Goal: Information Seeking & Learning: Learn about a topic

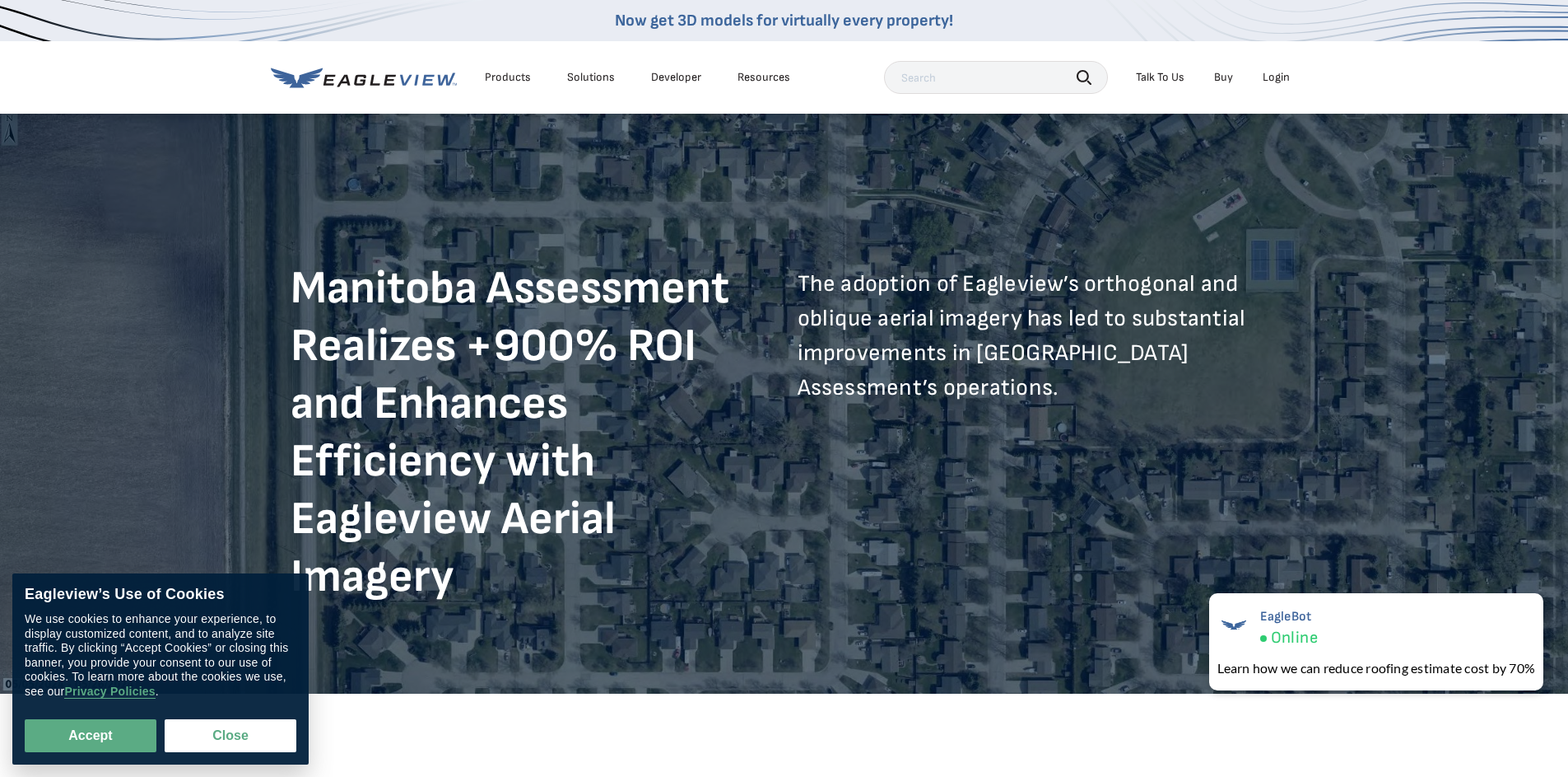
click at [437, 202] on div "Manitoba Assessment Realizes +900% ROI and Enhances Efficiency with Eagleview A…" at bounding box center [784, 403] width 988 height 433
click at [82, 734] on button "Accept" at bounding box center [91, 735] width 132 height 33
checkbox input "true"
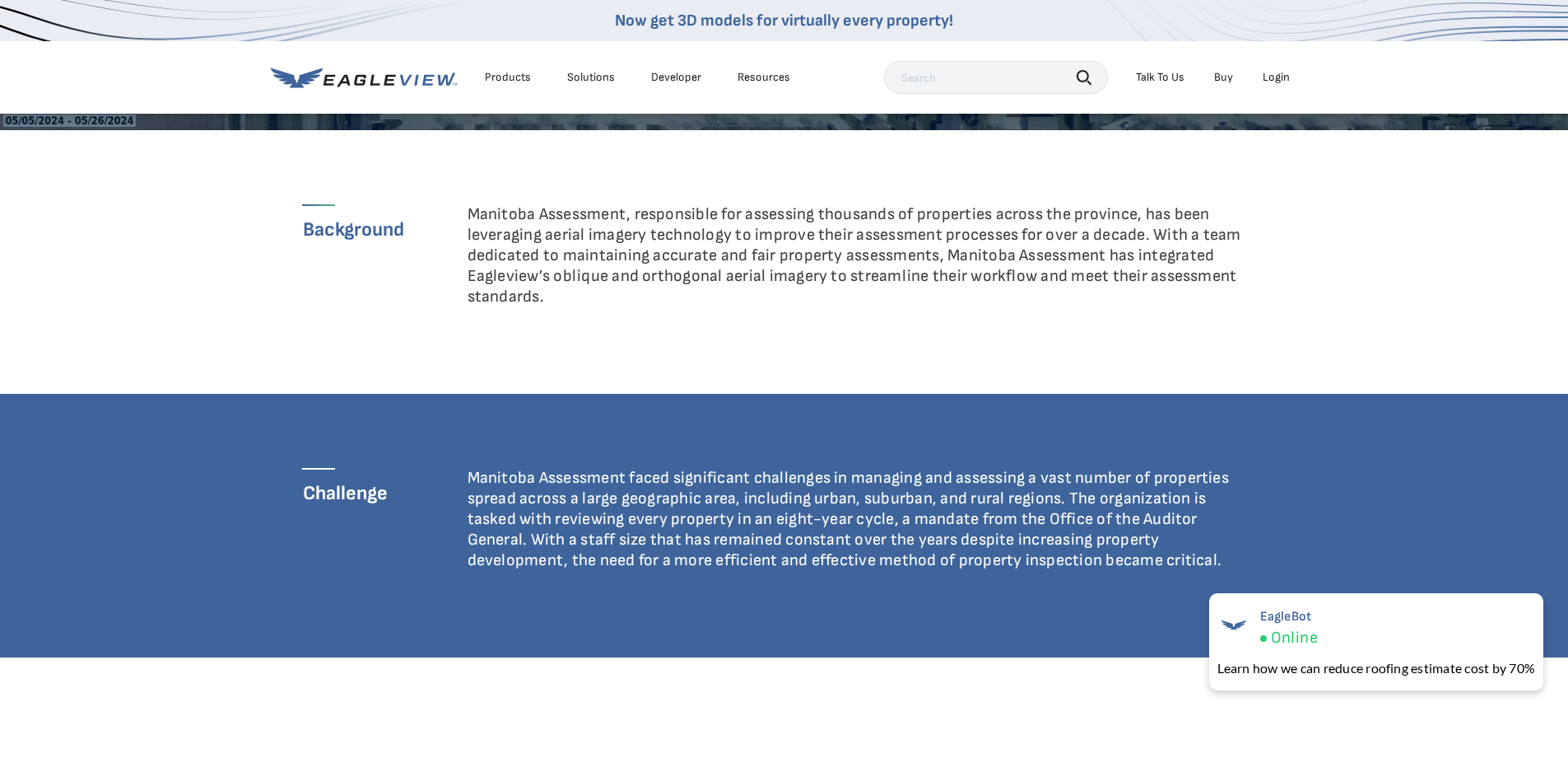
scroll to position [564, 0]
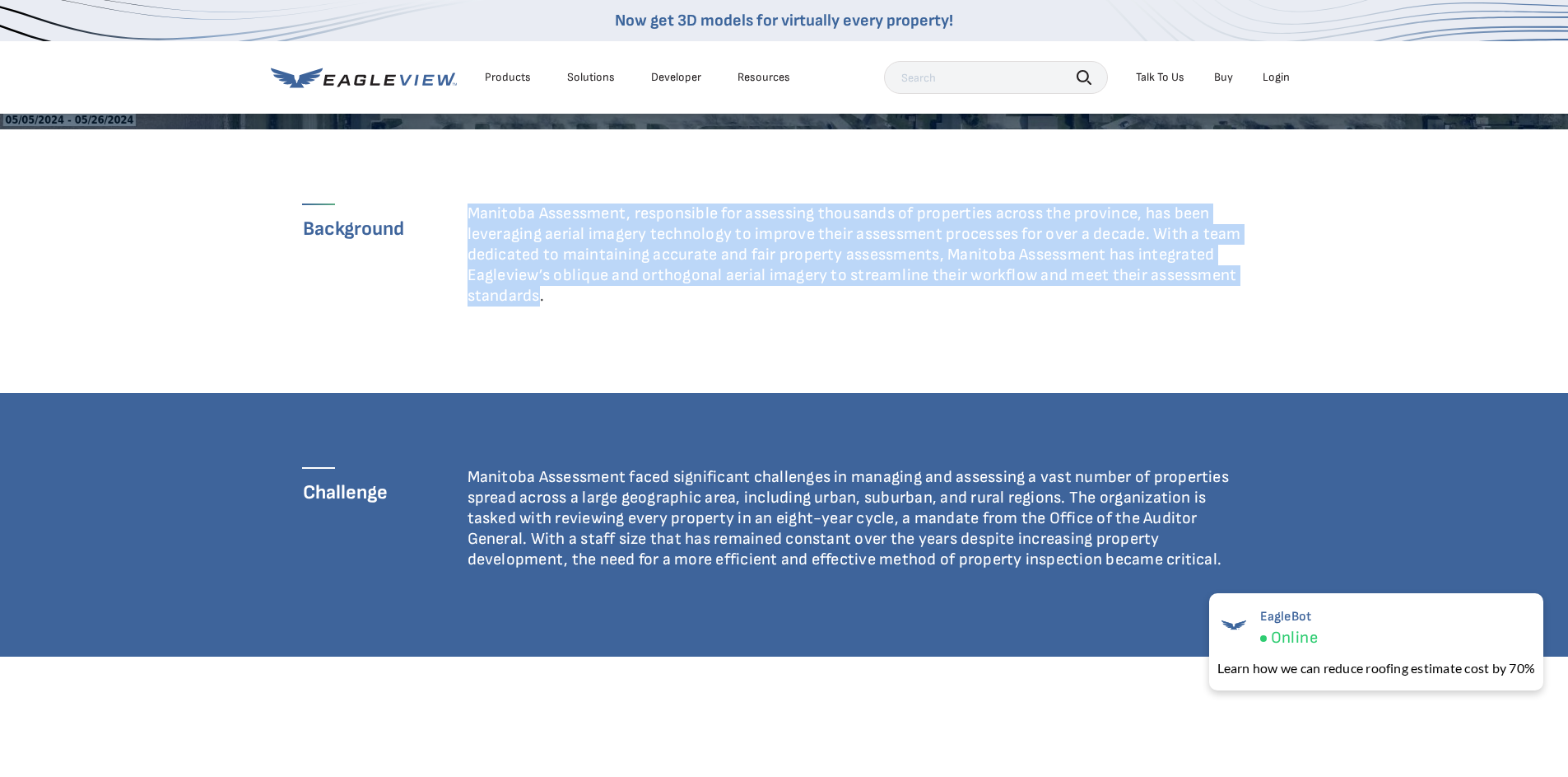
drag, startPoint x: 475, startPoint y: 204, endPoint x: 541, endPoint y: 295, distance: 112.4
click at [541, 297] on p "Manitoba Assessment, responsible for assessing thousands of properties across t…" at bounding box center [860, 255] width 785 height 103
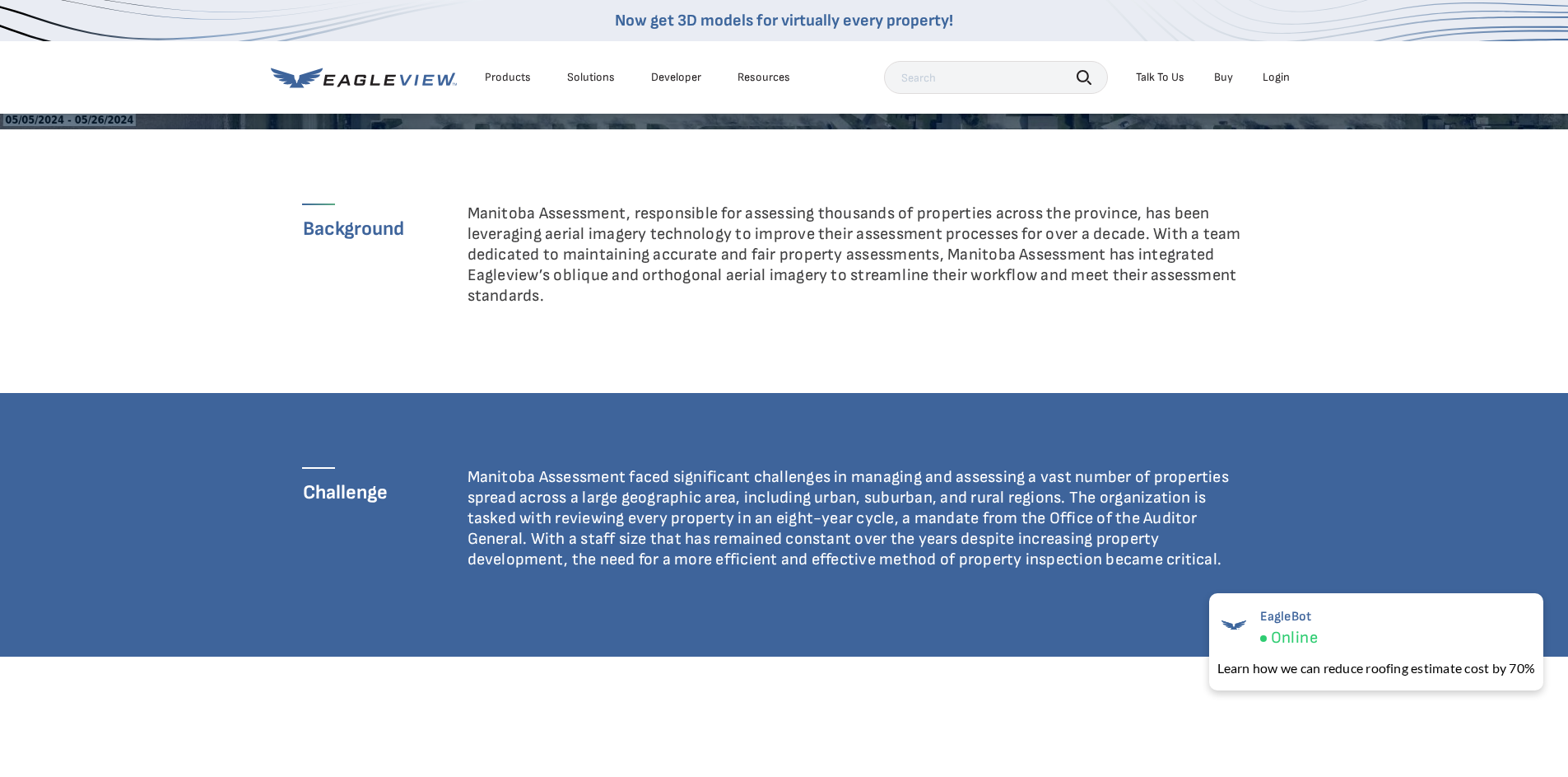
click at [425, 260] on div "Background" at bounding box center [385, 261] width 165 height 115
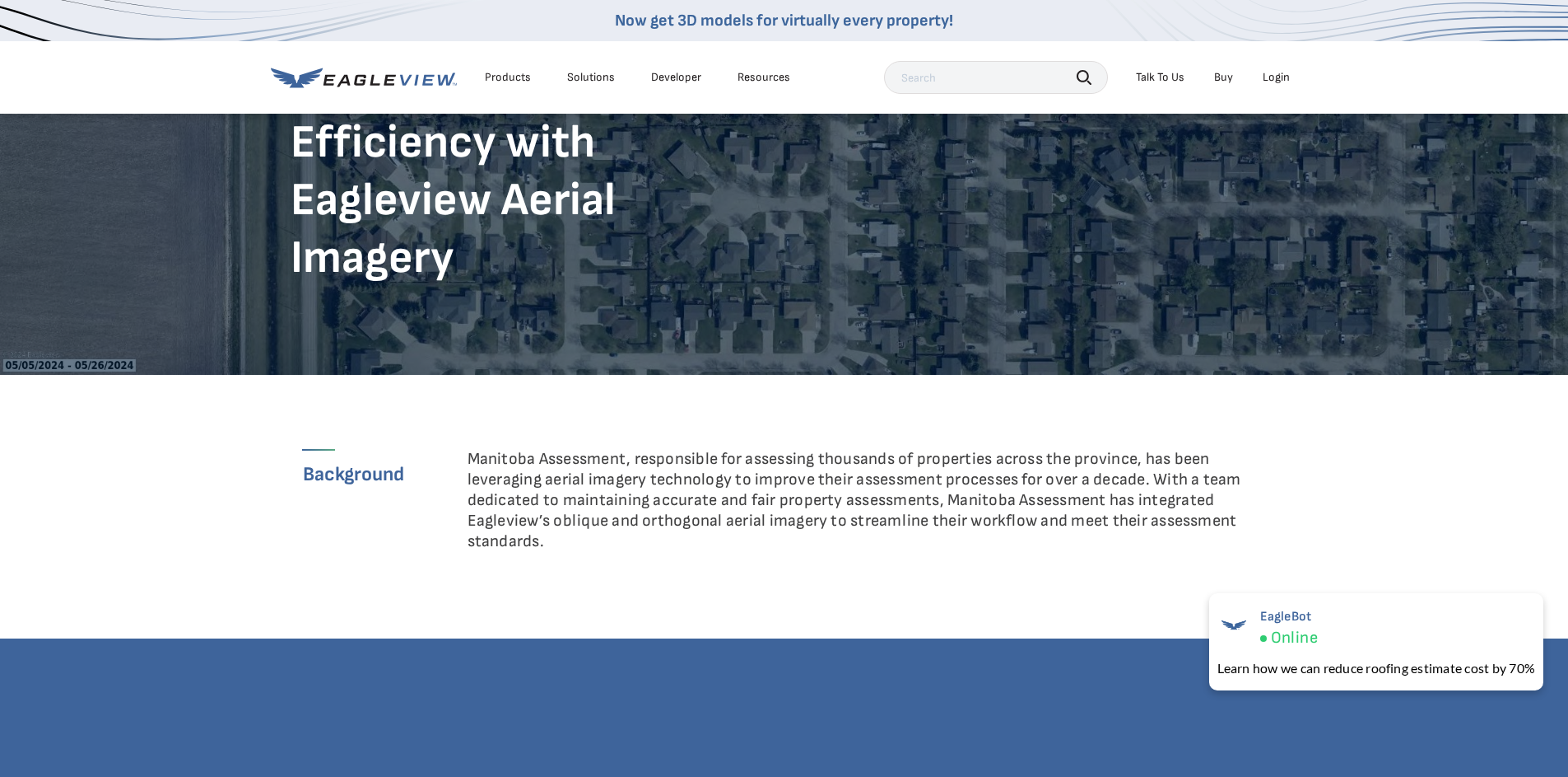
scroll to position [320, 0]
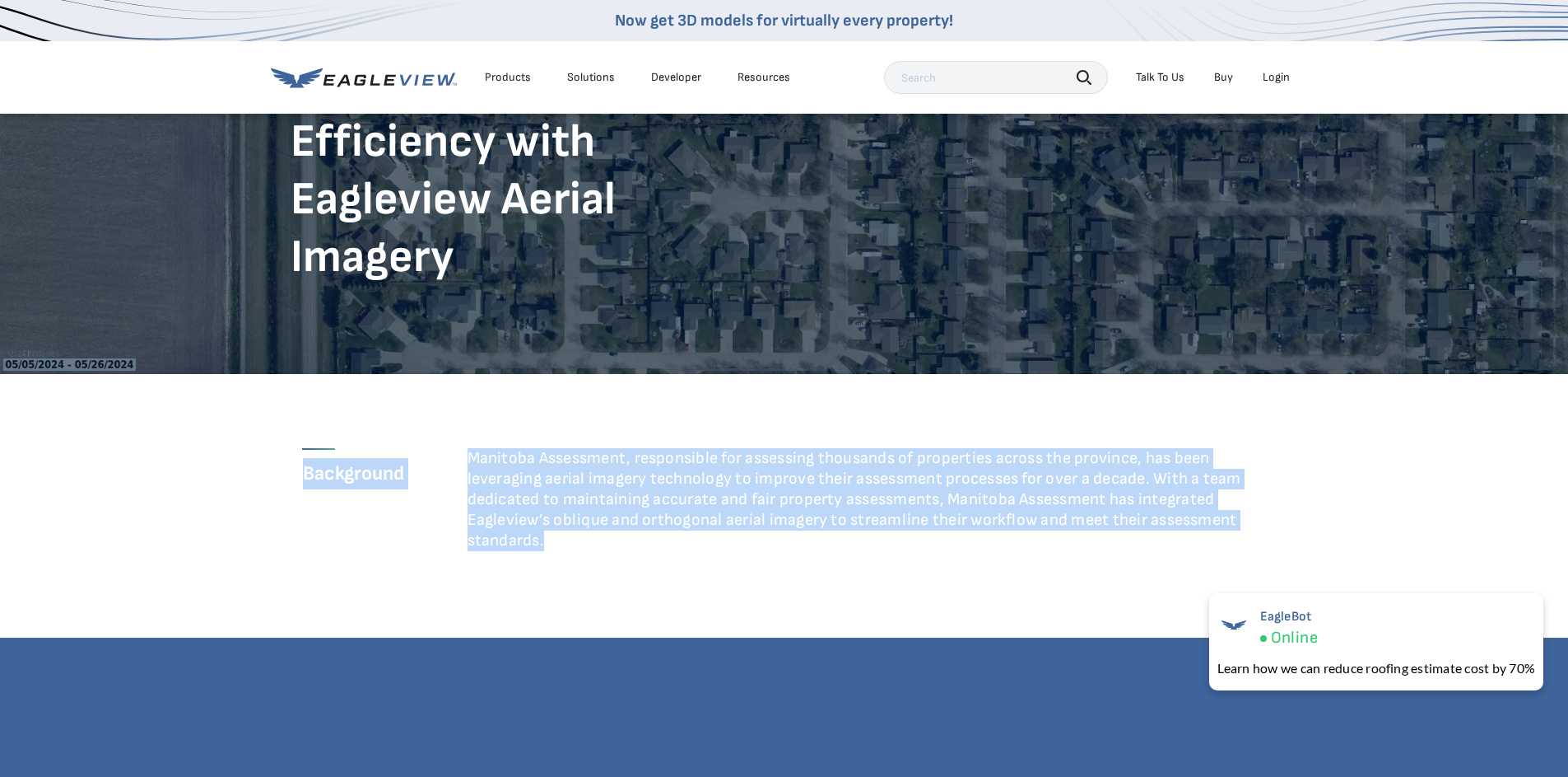
drag, startPoint x: 458, startPoint y: 451, endPoint x: 553, endPoint y: 530, distance: 123.6
click at [554, 543] on div "Background Manitoba Assessment, responsible for assessing thousands of properti…" at bounding box center [784, 505] width 963 height 115
copy div "Background Manitoba Assessment, responsible for assessing thousands of properti…"
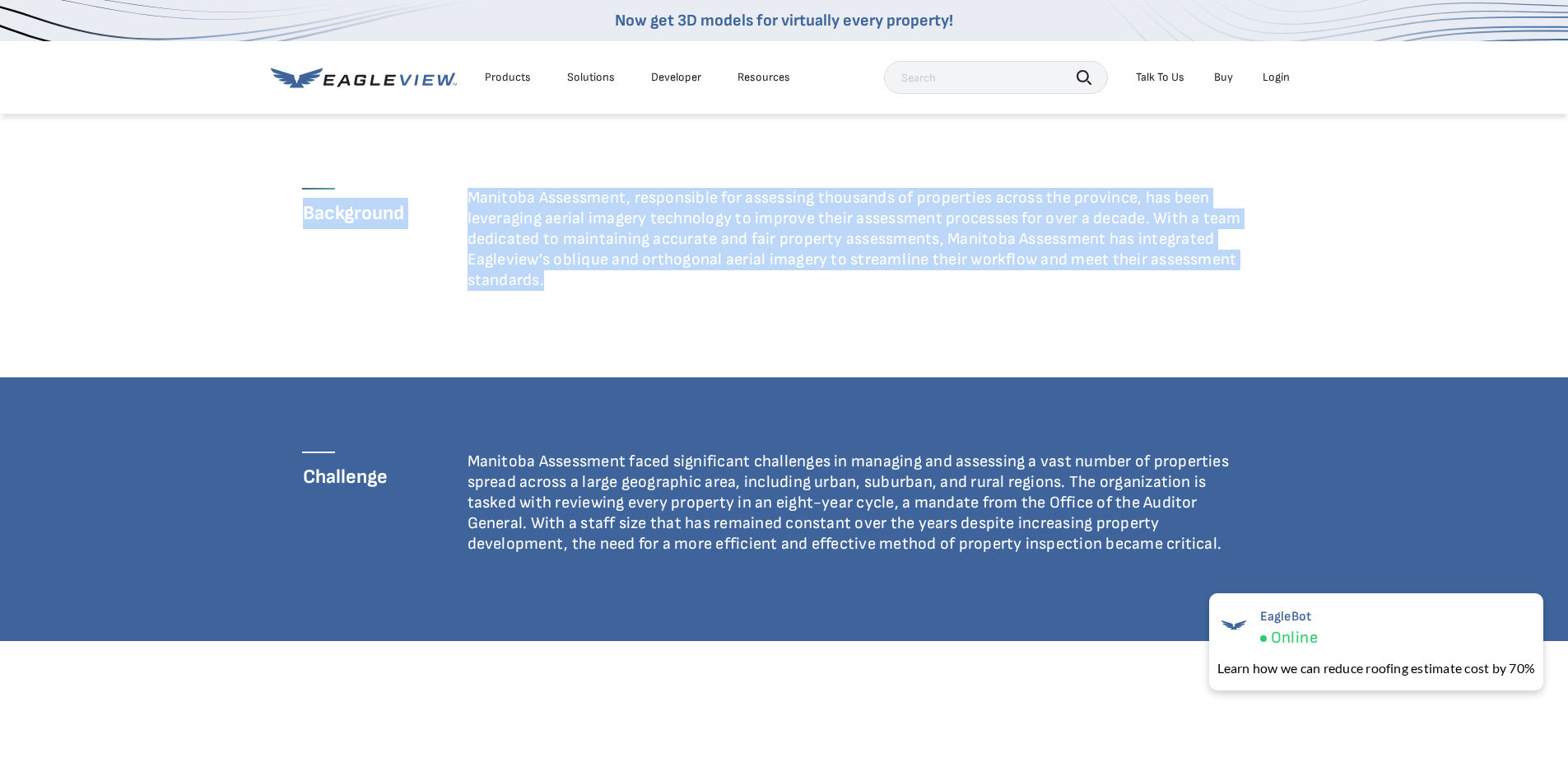
scroll to position [580, 0]
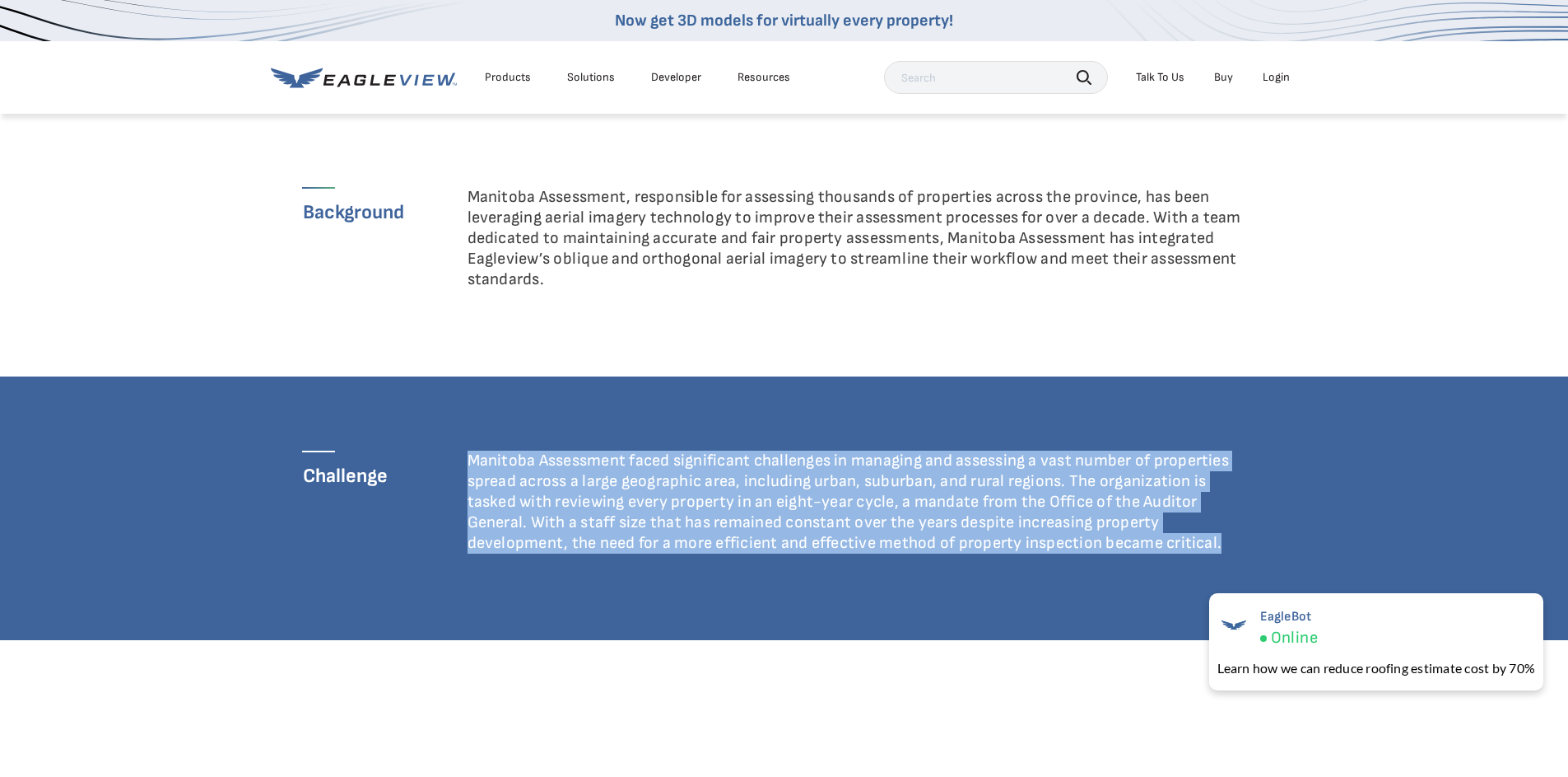
drag, startPoint x: 468, startPoint y: 456, endPoint x: 678, endPoint y: 625, distance: 269.6
click at [679, 631] on cs-challenge-block_ee4cb8d0cfcdaf890d1c38b7fb97b9b9 "Challenge Manitoba Assessment faced significant challenges in managing and asse…" at bounding box center [784, 508] width 1568 height 263
click at [486, 518] on p "Manitoba Assessment faced significant challenges in managing and assessing a va…" at bounding box center [860, 502] width 785 height 103
drag, startPoint x: 469, startPoint y: 459, endPoint x: 631, endPoint y: 612, distance: 222.8
click at [629, 621] on cs-challenge-block_ee4cb8d0cfcdaf890d1c38b7fb97b9b9 "Challenge Manitoba Assessment faced significant challenges in managing and asse…" at bounding box center [784, 508] width 1568 height 263
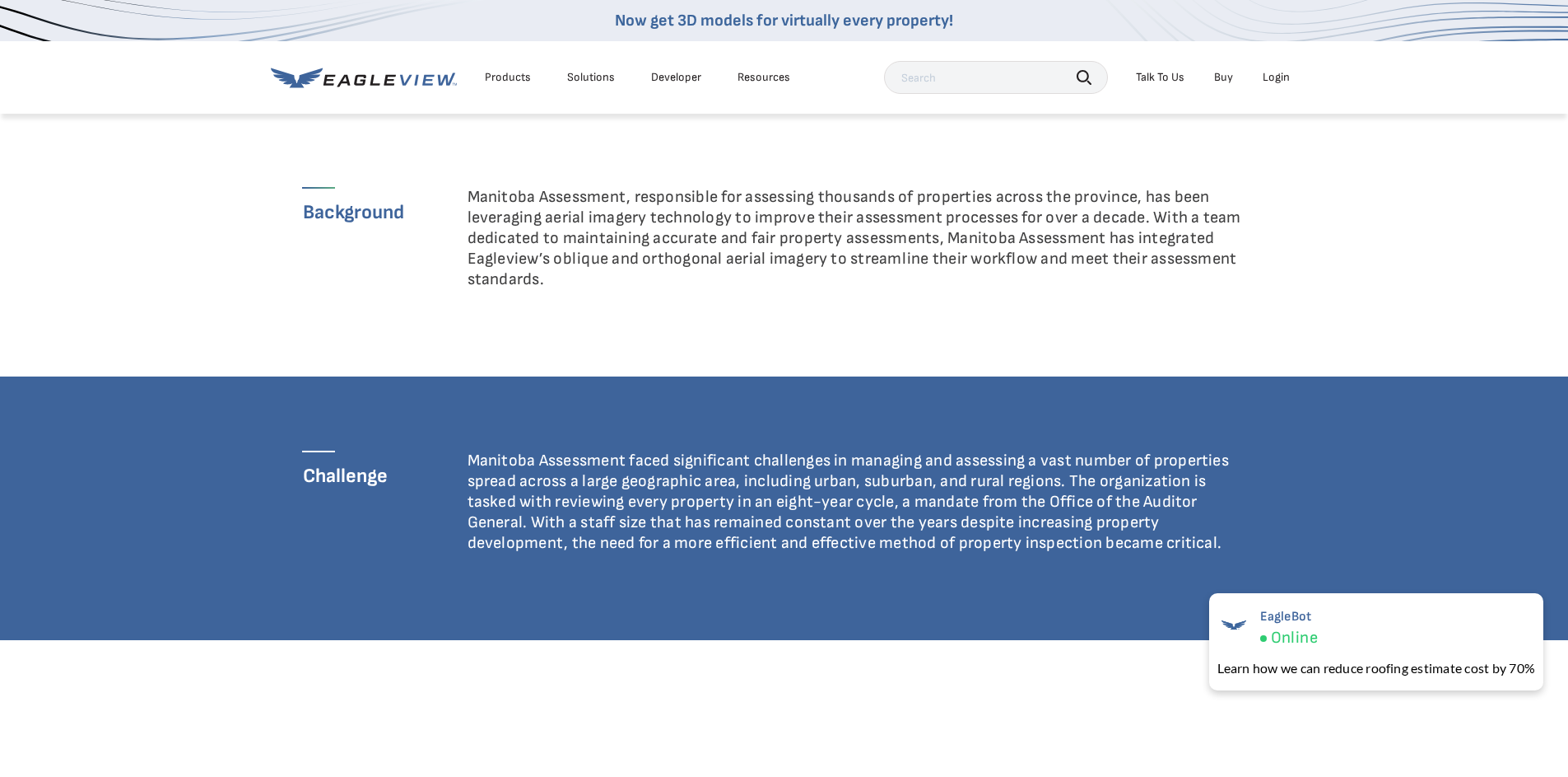
drag, startPoint x: 636, startPoint y: 554, endPoint x: 650, endPoint y: 538, distance: 21.3
click at [634, 552] on div "Manitoba Assessment faced significant challenges in managing and assessing a va…" at bounding box center [860, 508] width 785 height 115
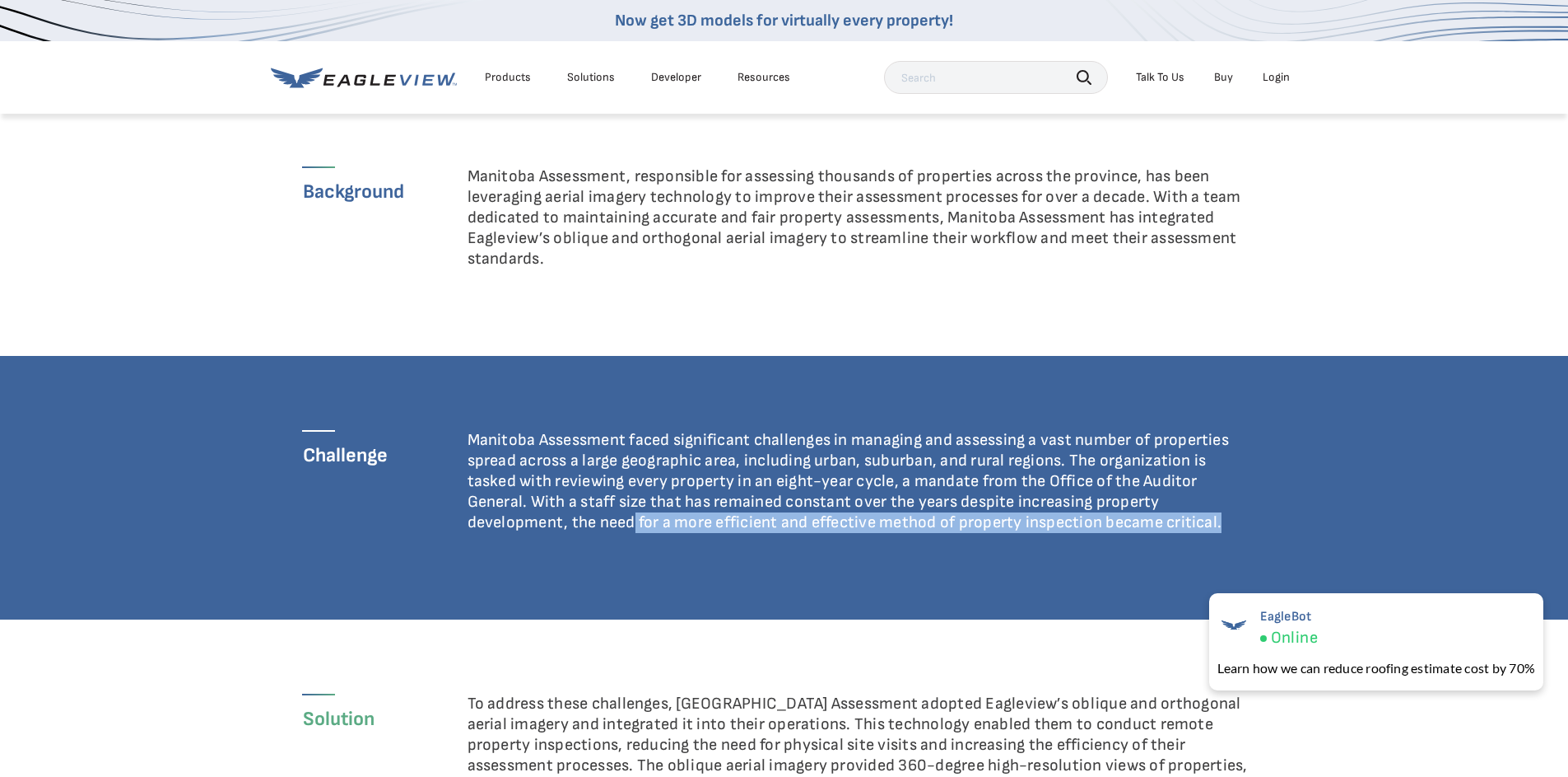
scroll to position [691, 0]
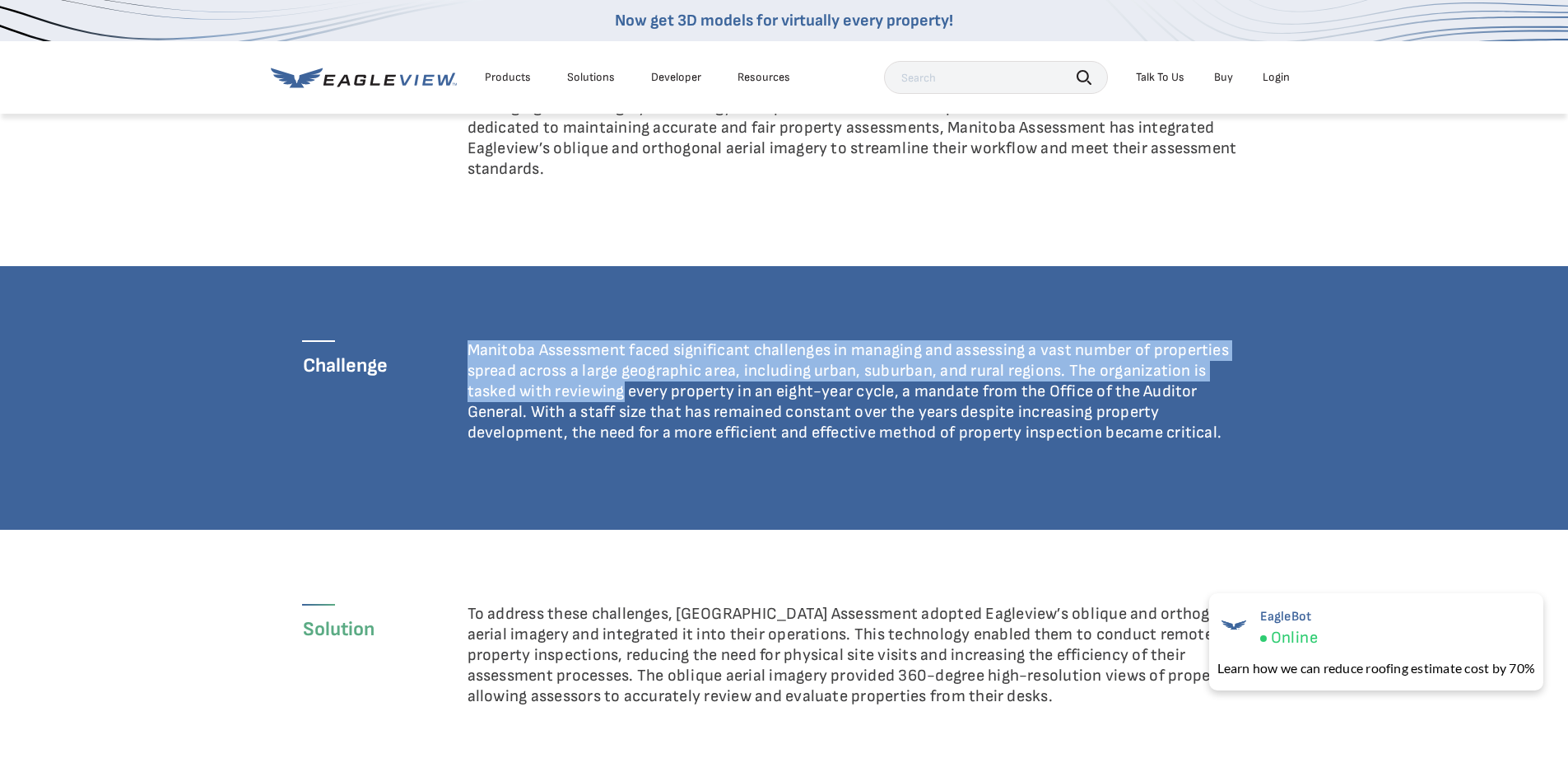
drag, startPoint x: 469, startPoint y: 346, endPoint x: 627, endPoint y: 392, distance: 164.6
click at [622, 392] on p "Manitoba Assessment faced significant challenges in managing and assessing a va…" at bounding box center [860, 392] width 785 height 103
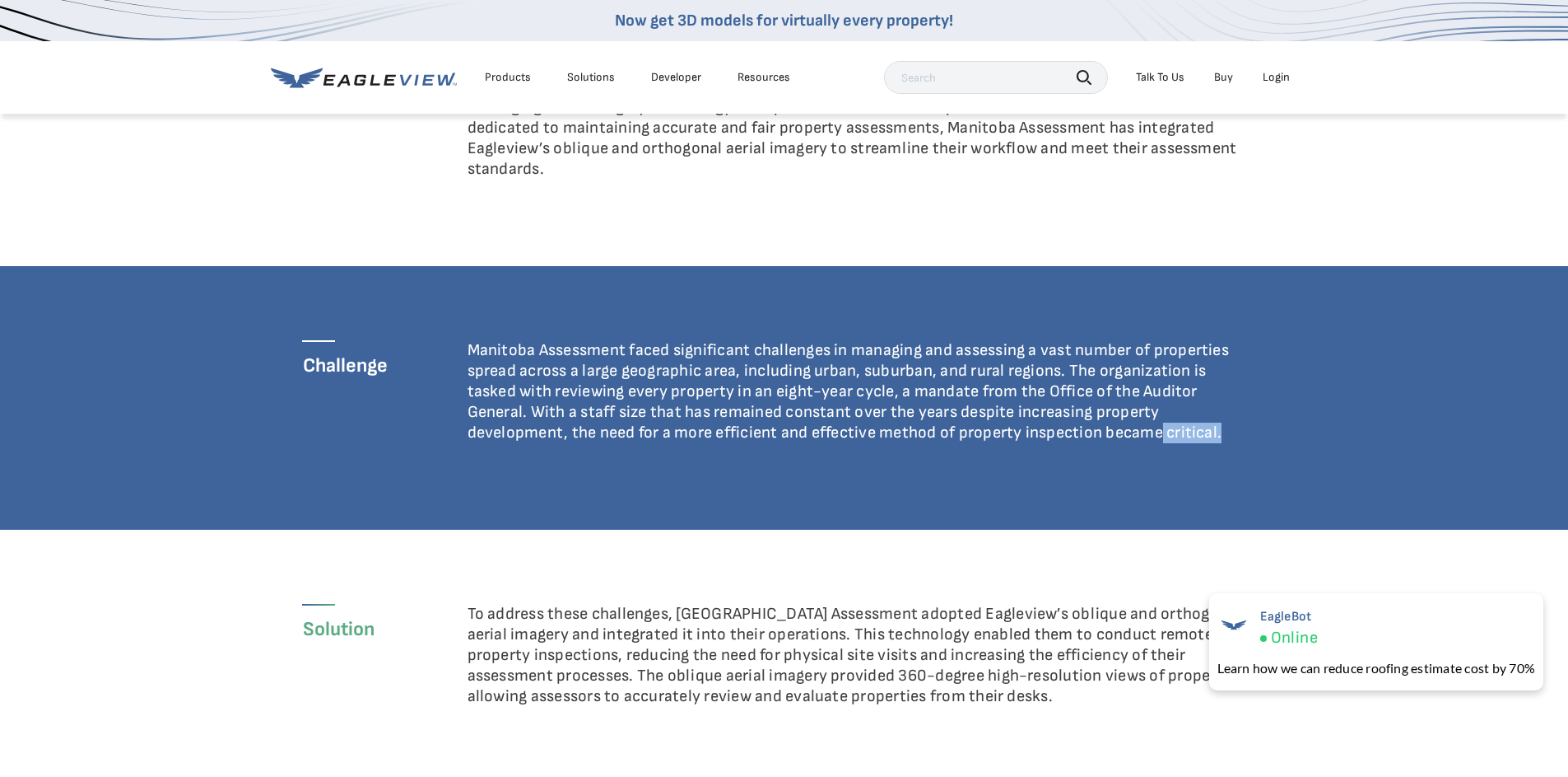
click at [1164, 430] on p "Manitoba Assessment faced significant challenges in managing and assessing a va…" at bounding box center [860, 392] width 785 height 103
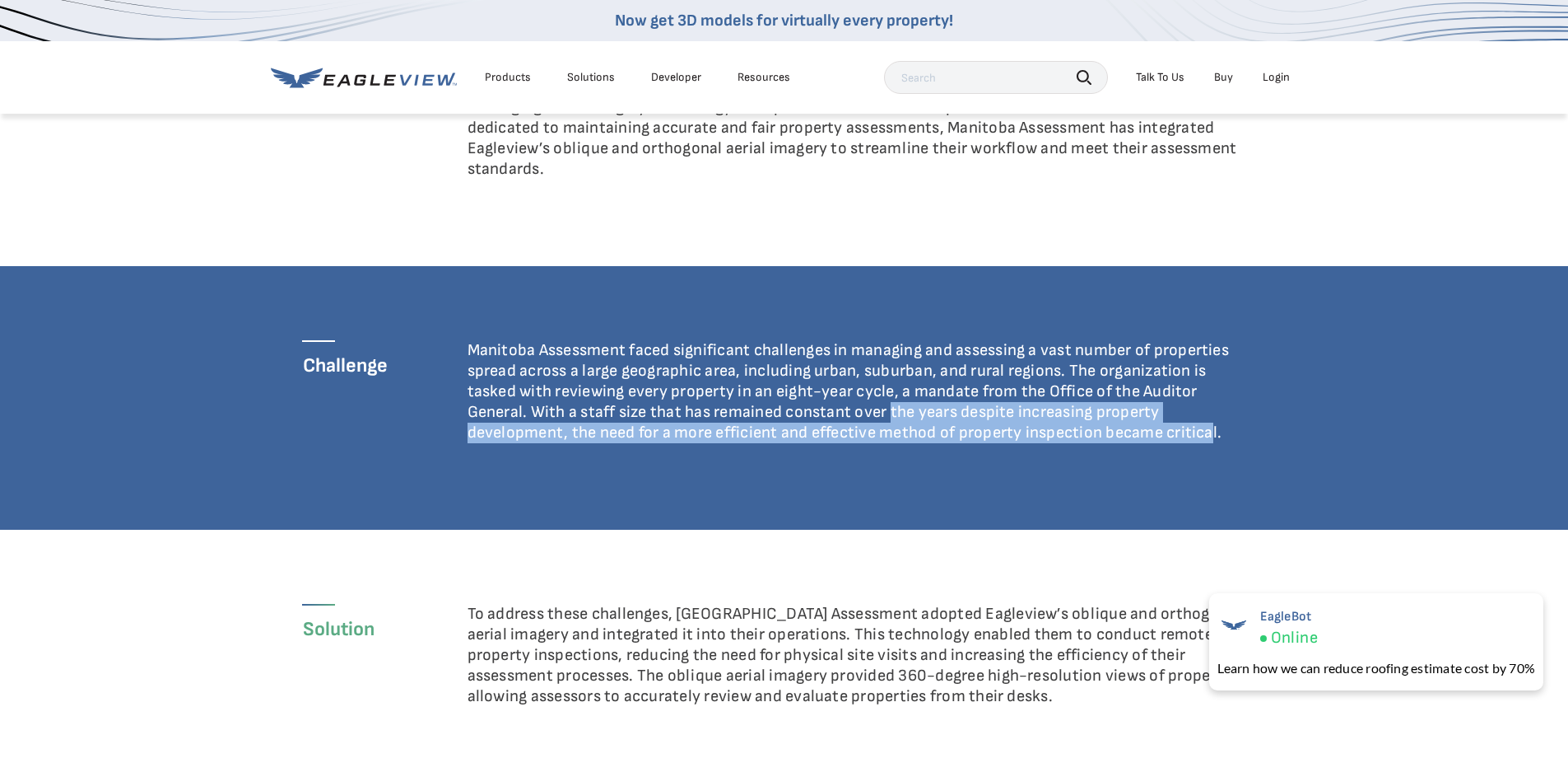
drag, startPoint x: 1217, startPoint y: 433, endPoint x: 888, endPoint y: 411, distance: 329.7
click at [888, 411] on p "Manitoba Assessment faced significant challenges in managing and assessing a va…" at bounding box center [860, 392] width 785 height 103
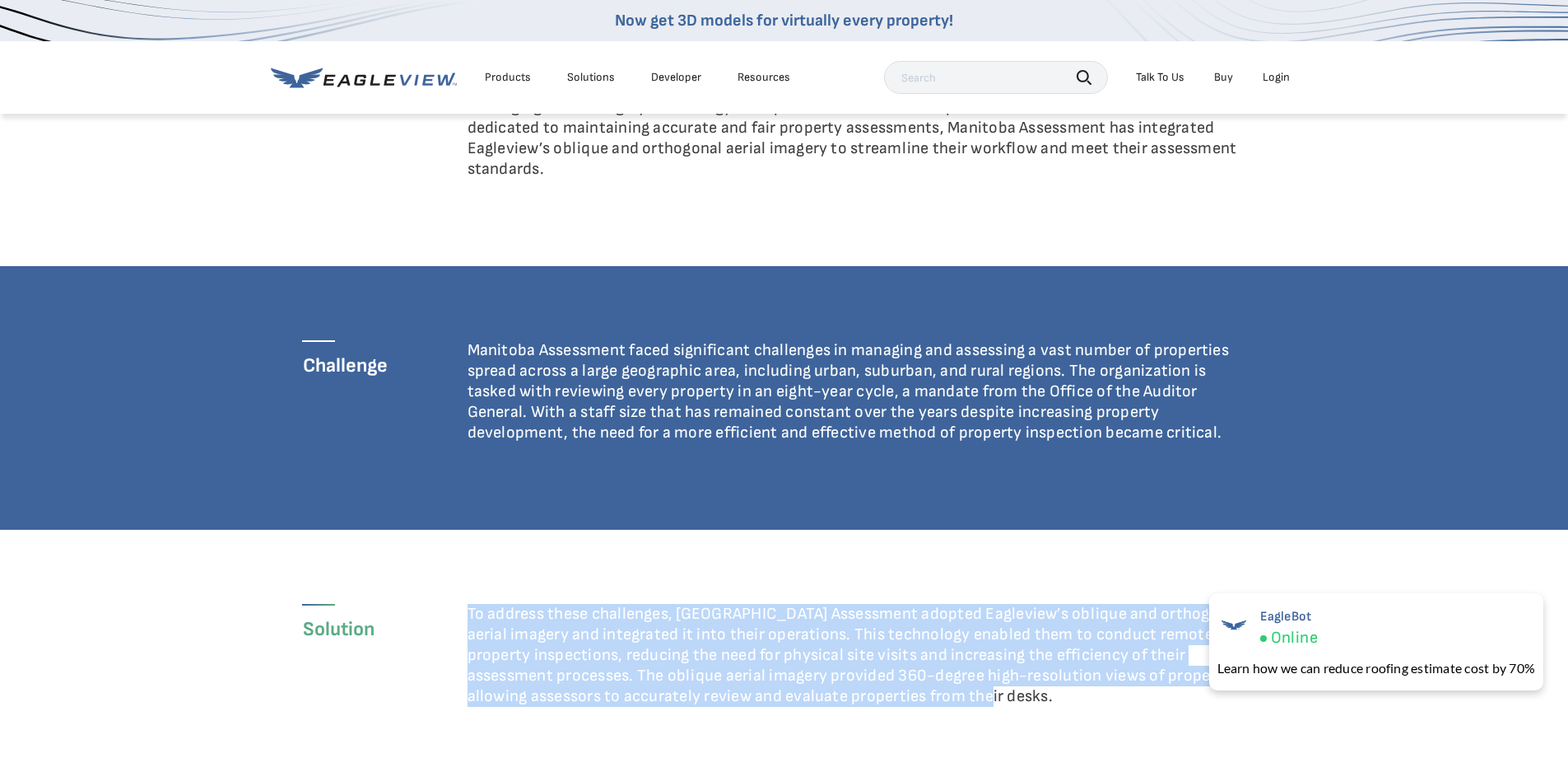
drag, startPoint x: 469, startPoint y: 612, endPoint x: 1046, endPoint y: 719, distance: 586.8
click at [1047, 719] on cs-solution-block_95339f6bfb0ee7af04eb466fae1f26b8 "Solution To address these challenges, Manitoba Assessment adopted Eagleview’s o…" at bounding box center [784, 661] width 1568 height 263
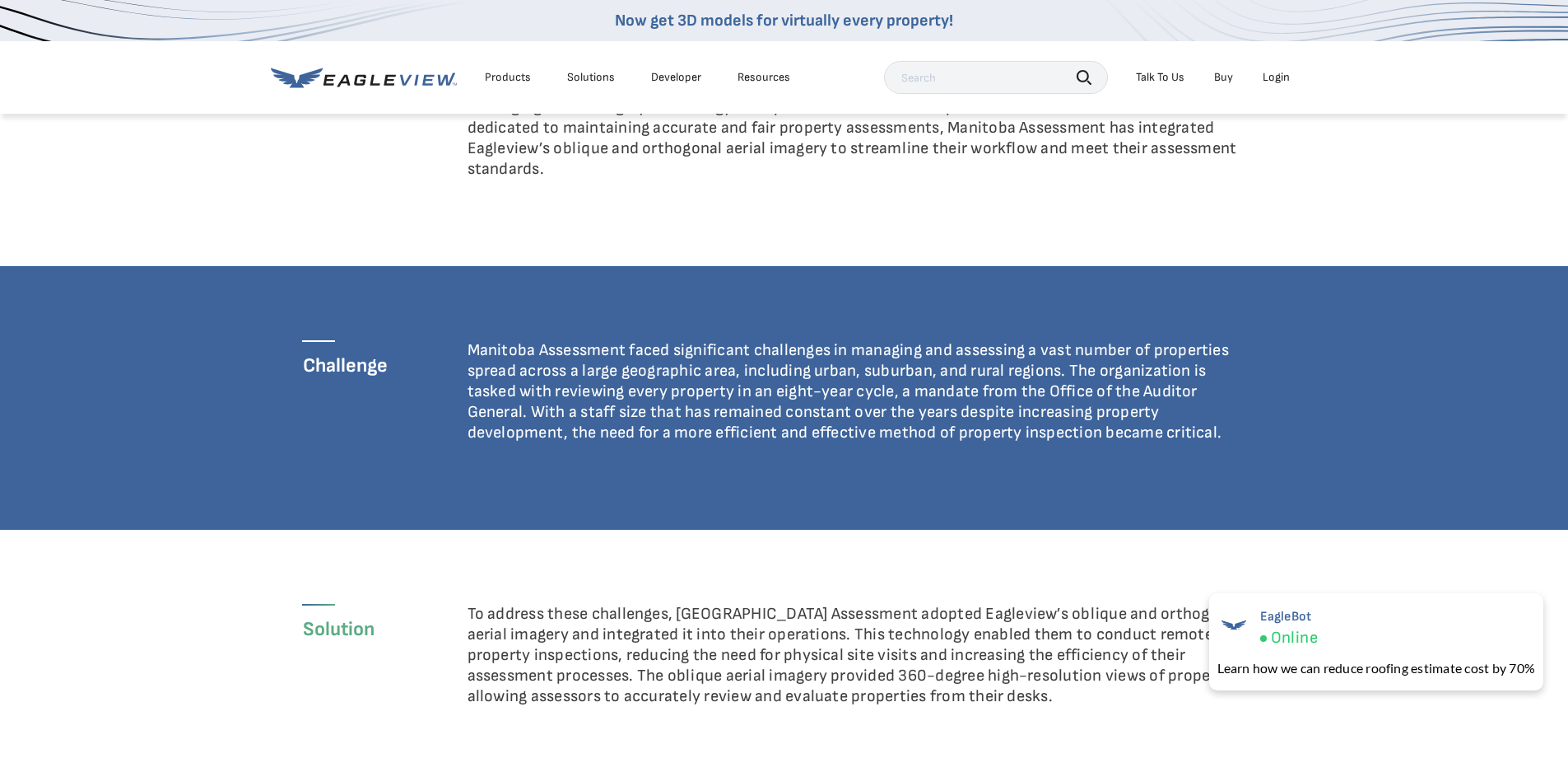
drag, startPoint x: 1046, startPoint y: 719, endPoint x: 1010, endPoint y: 713, distance: 36.5
click at [1042, 718] on cs-solution-block_95339f6bfb0ee7af04eb466fae1f26b8 "Solution To address these challenges, Manitoba Assessment adopted Eagleview’s o…" at bounding box center [784, 661] width 1568 height 263
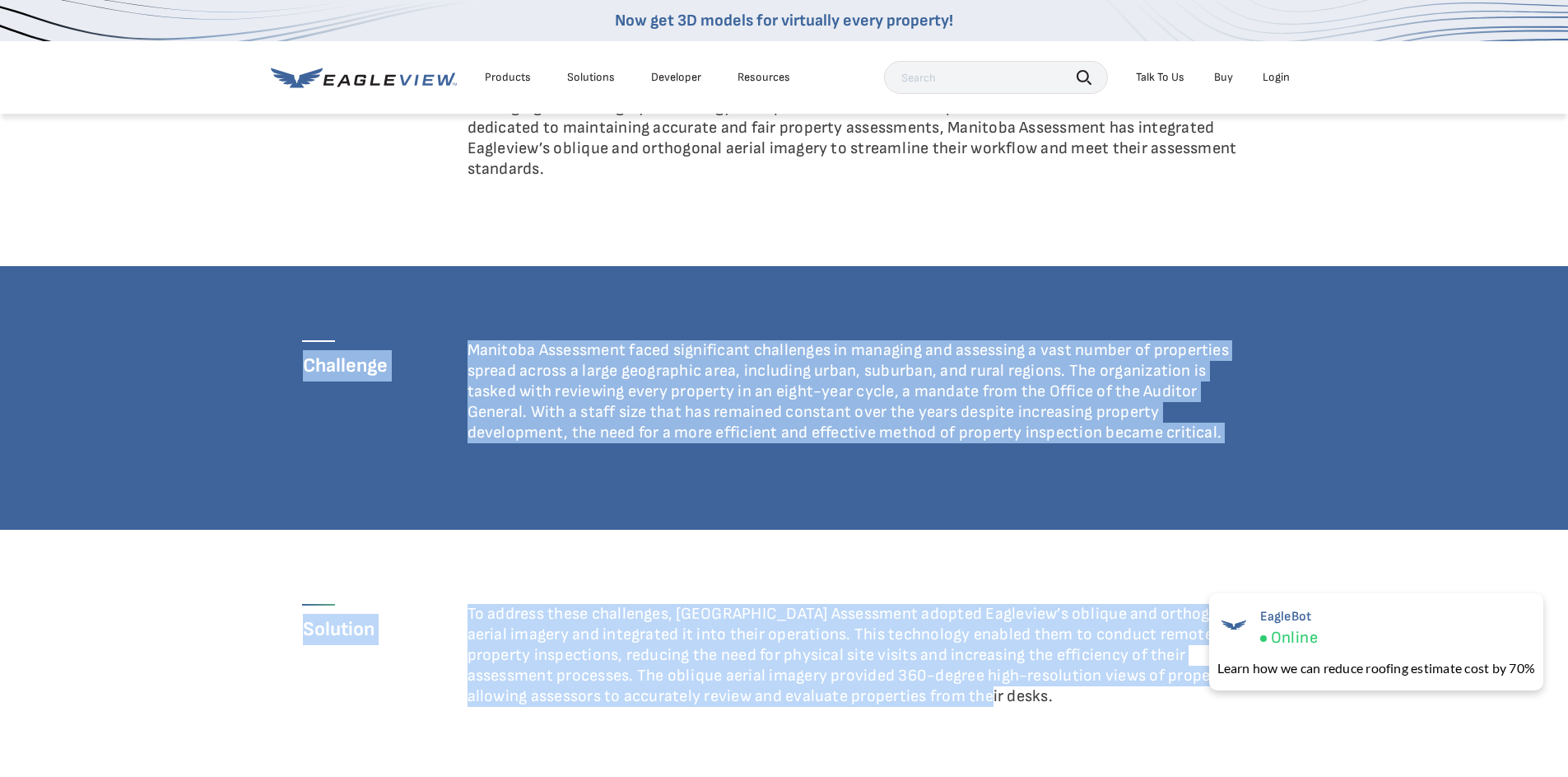
drag, startPoint x: 990, startPoint y: 698, endPoint x: 461, endPoint y: 304, distance: 659.6
copy body "Challenge Manitoba Assessment faced significant challenges in managing and asse…"
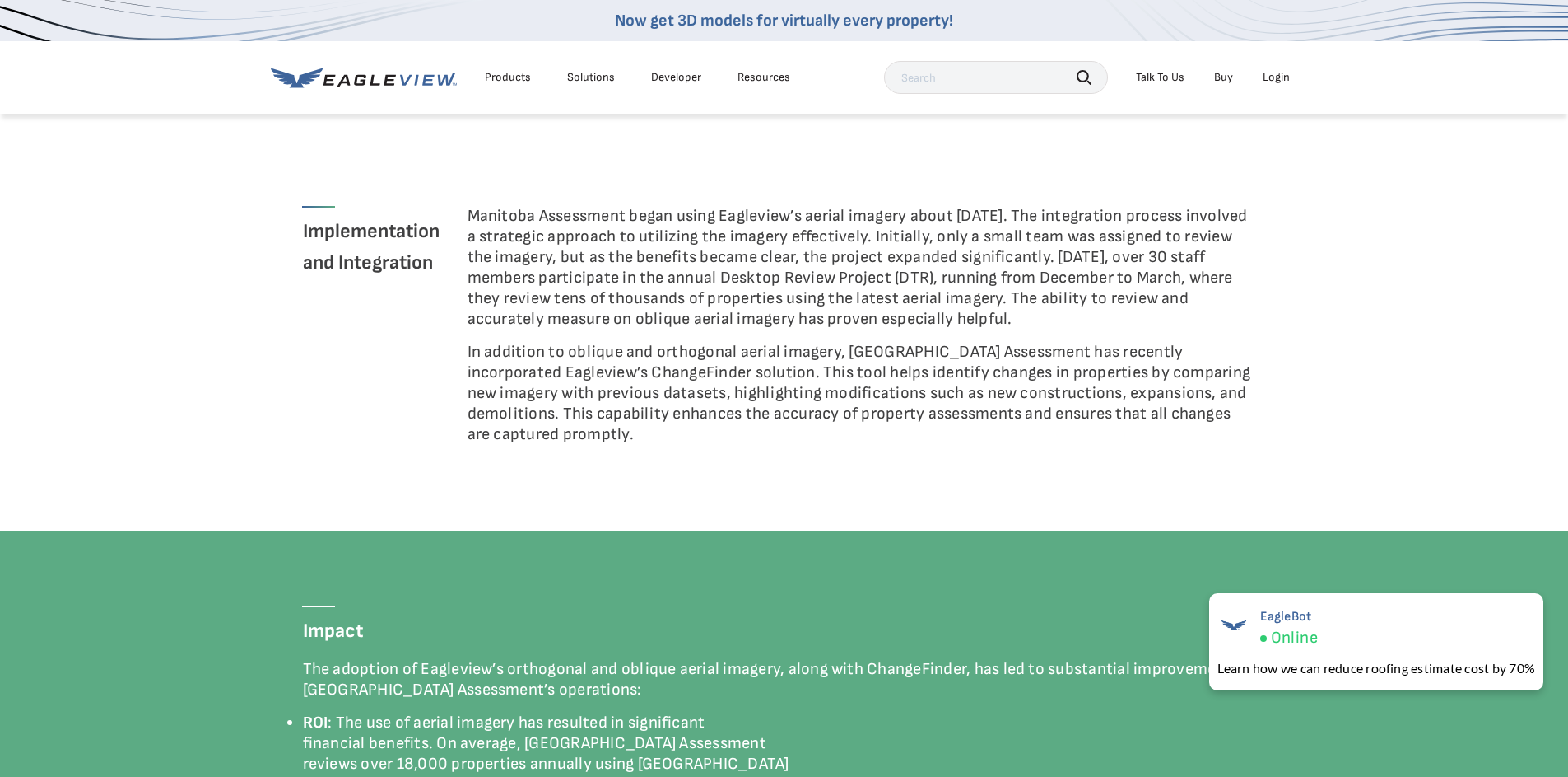
scroll to position [1992, 0]
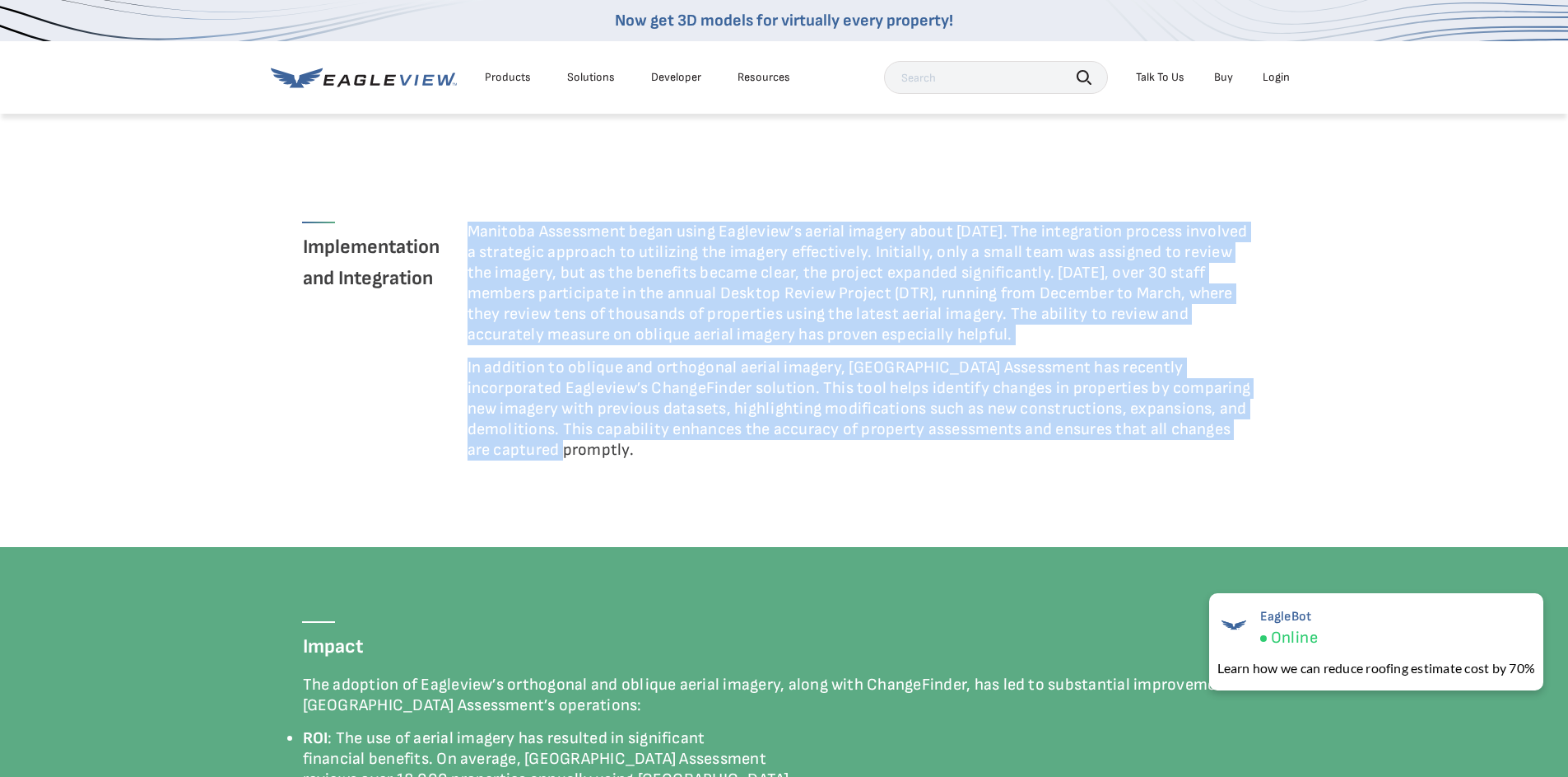
drag, startPoint x: 467, startPoint y: 228, endPoint x: 568, endPoint y: 458, distance: 251.2
click at [568, 458] on div "Manitoba Assessment began using Eagleview’s aerial imagery about [DATE]. The in…" at bounding box center [860, 347] width 785 height 251
copy div "Manitoba Assessment began using Eagleview’s aerial imagery about ten years ago.…"
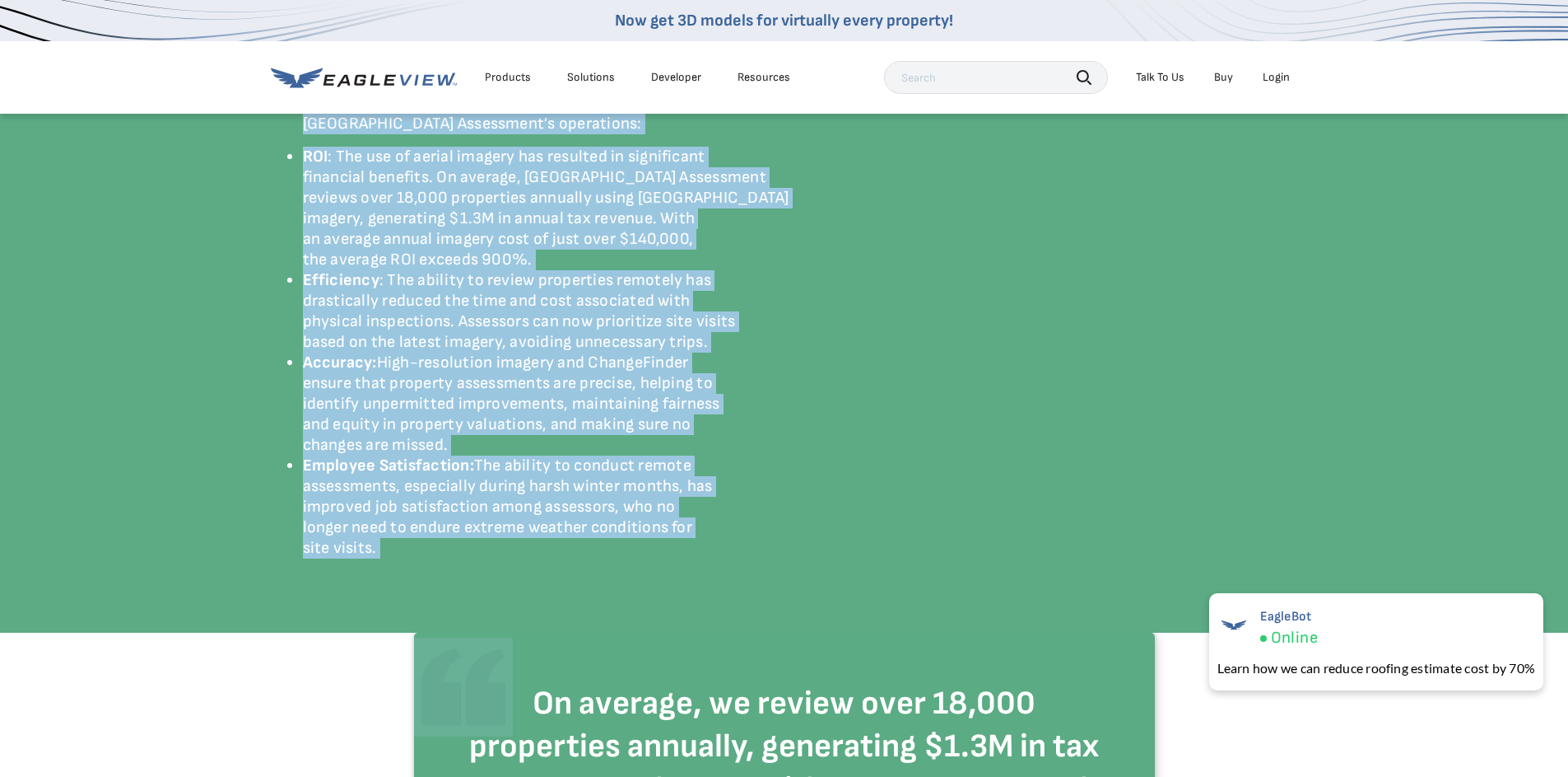
scroll to position [2576, 0]
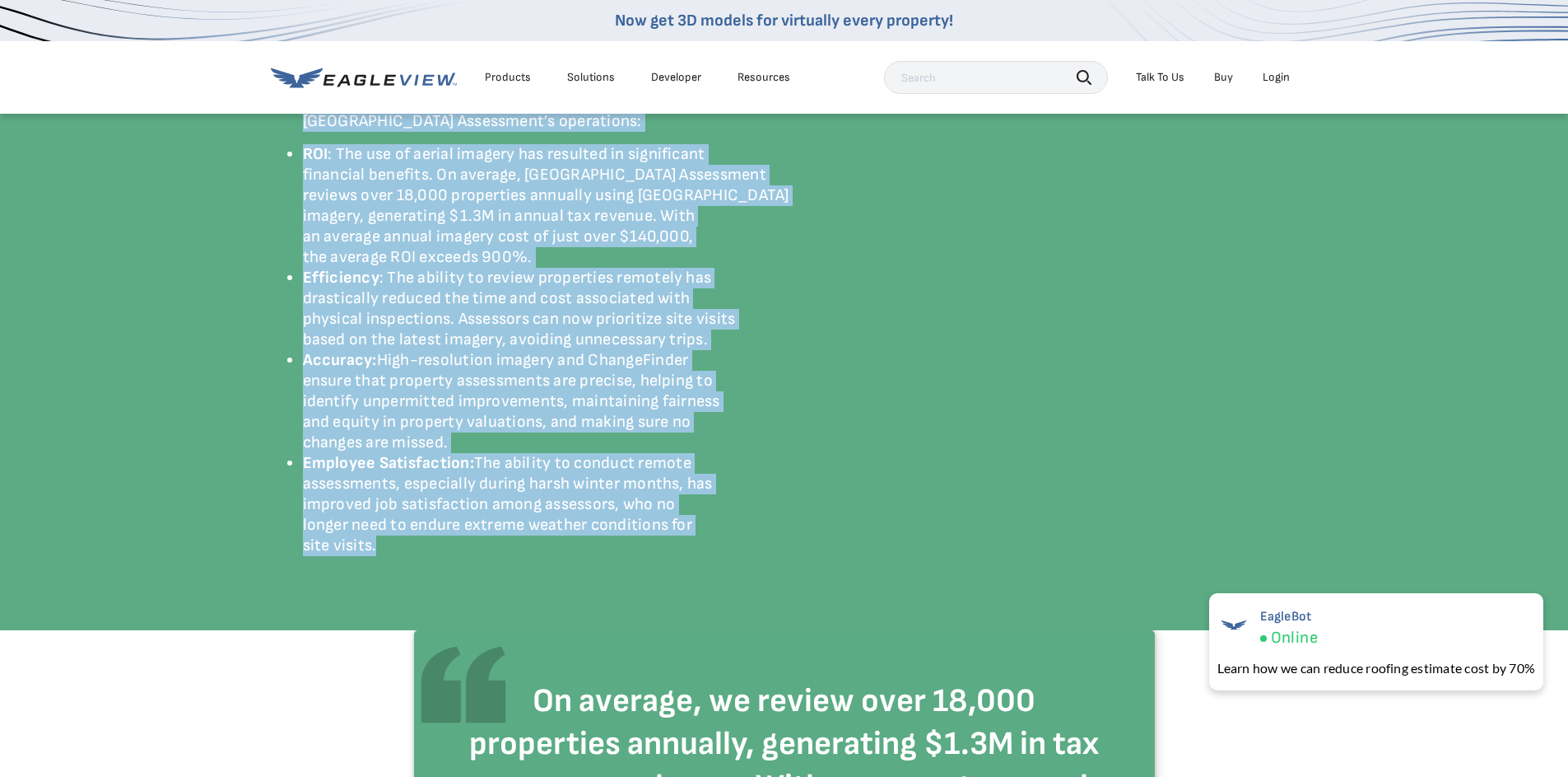
drag, startPoint x: 304, startPoint y: 234, endPoint x: 453, endPoint y: 551, distance: 350.3
click at [453, 551] on div "Impact The adoption of Eagleview’s orthogonal and oblique aerial imagery, along…" at bounding box center [784, 296] width 963 height 519
copy div "Impact The adoption of Eagleview’s orthogonal and oblique aerial imagery, along…"
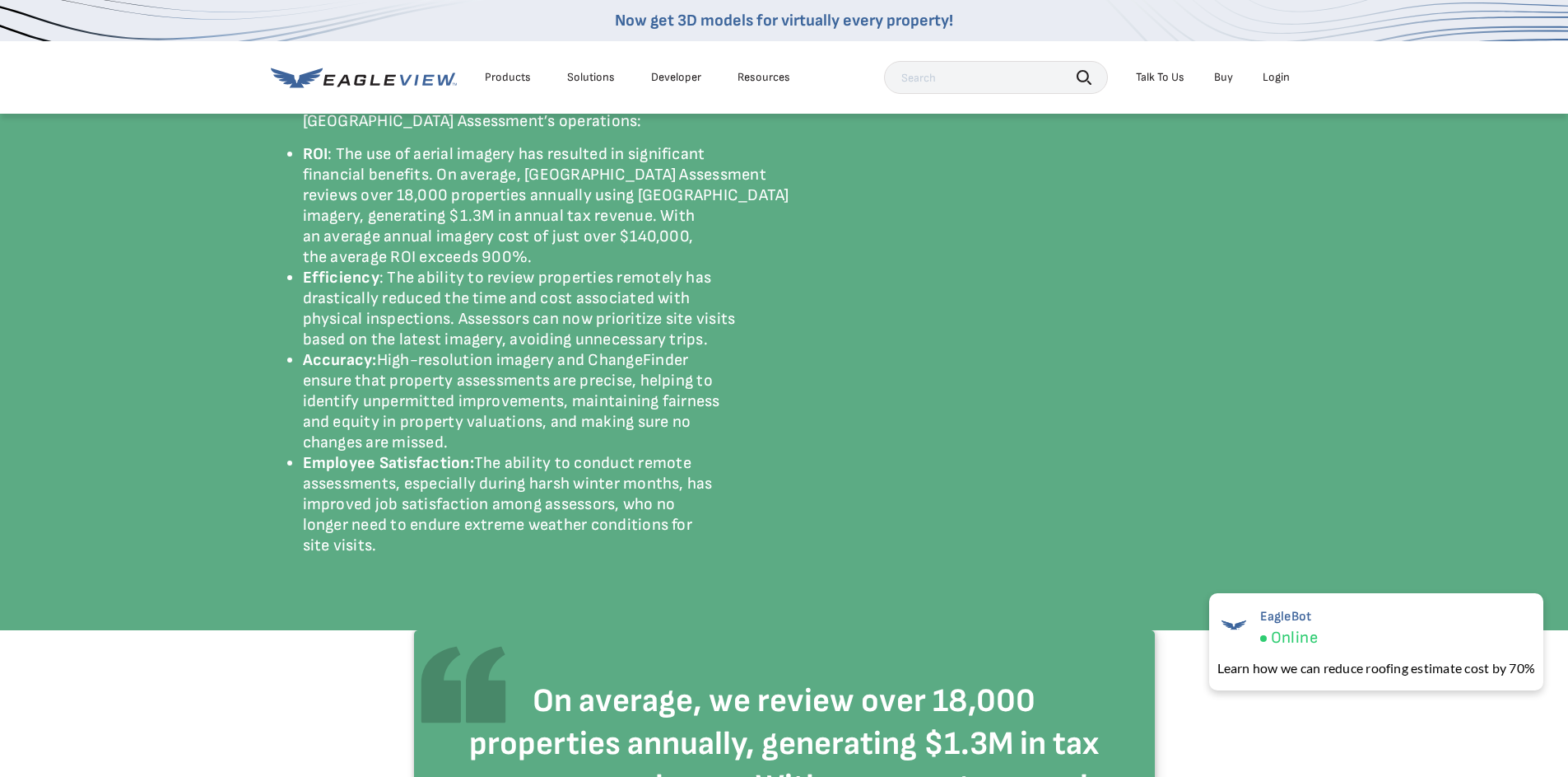
drag, startPoint x: 951, startPoint y: 360, endPoint x: 937, endPoint y: 366, distance: 15.2
click at [952, 360] on li "Accuracy: High-resolution imagery and ChangeFinder ensure that property assessm…" at bounding box center [784, 401] width 963 height 103
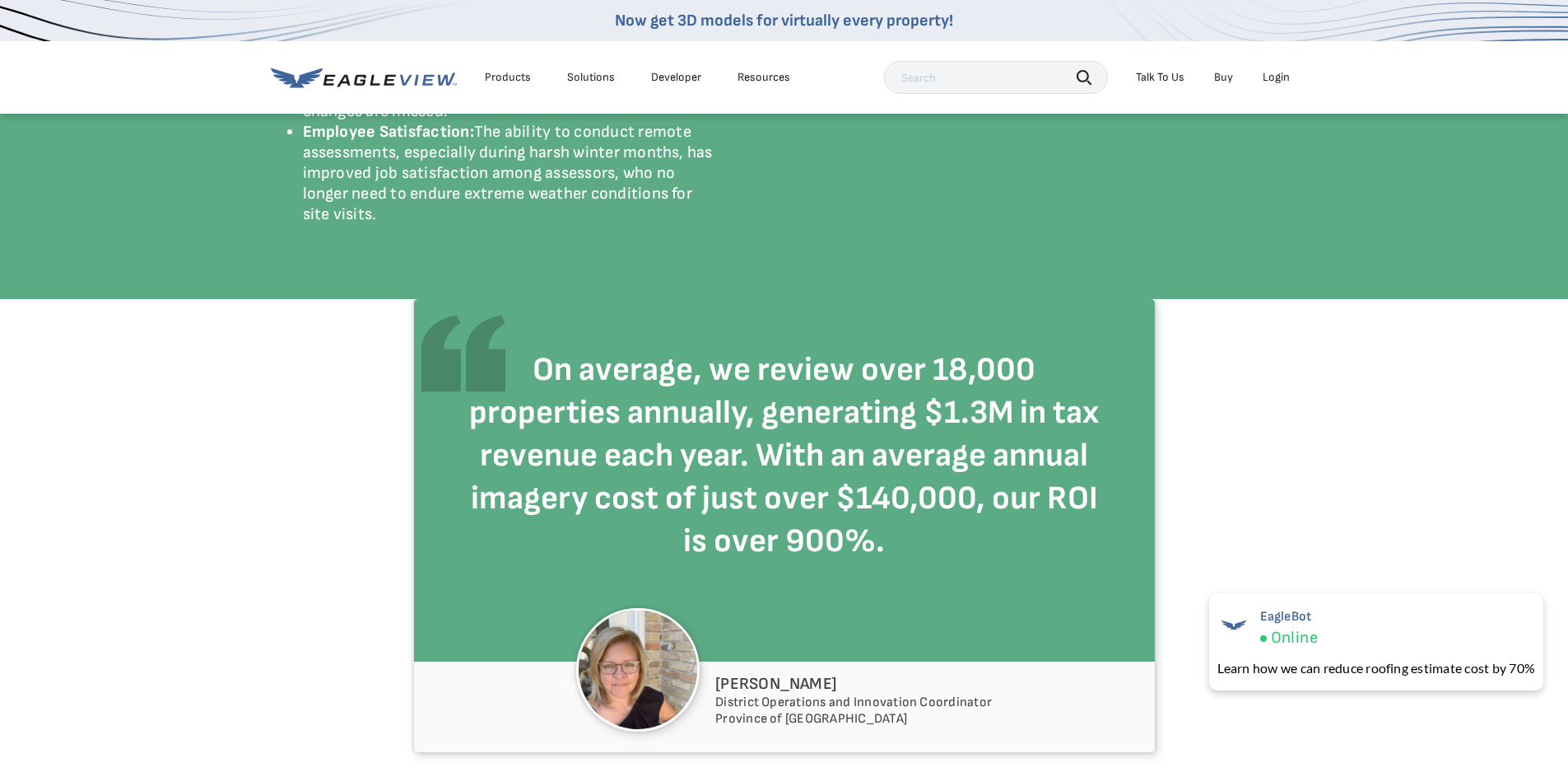
scroll to position [2906, 0]
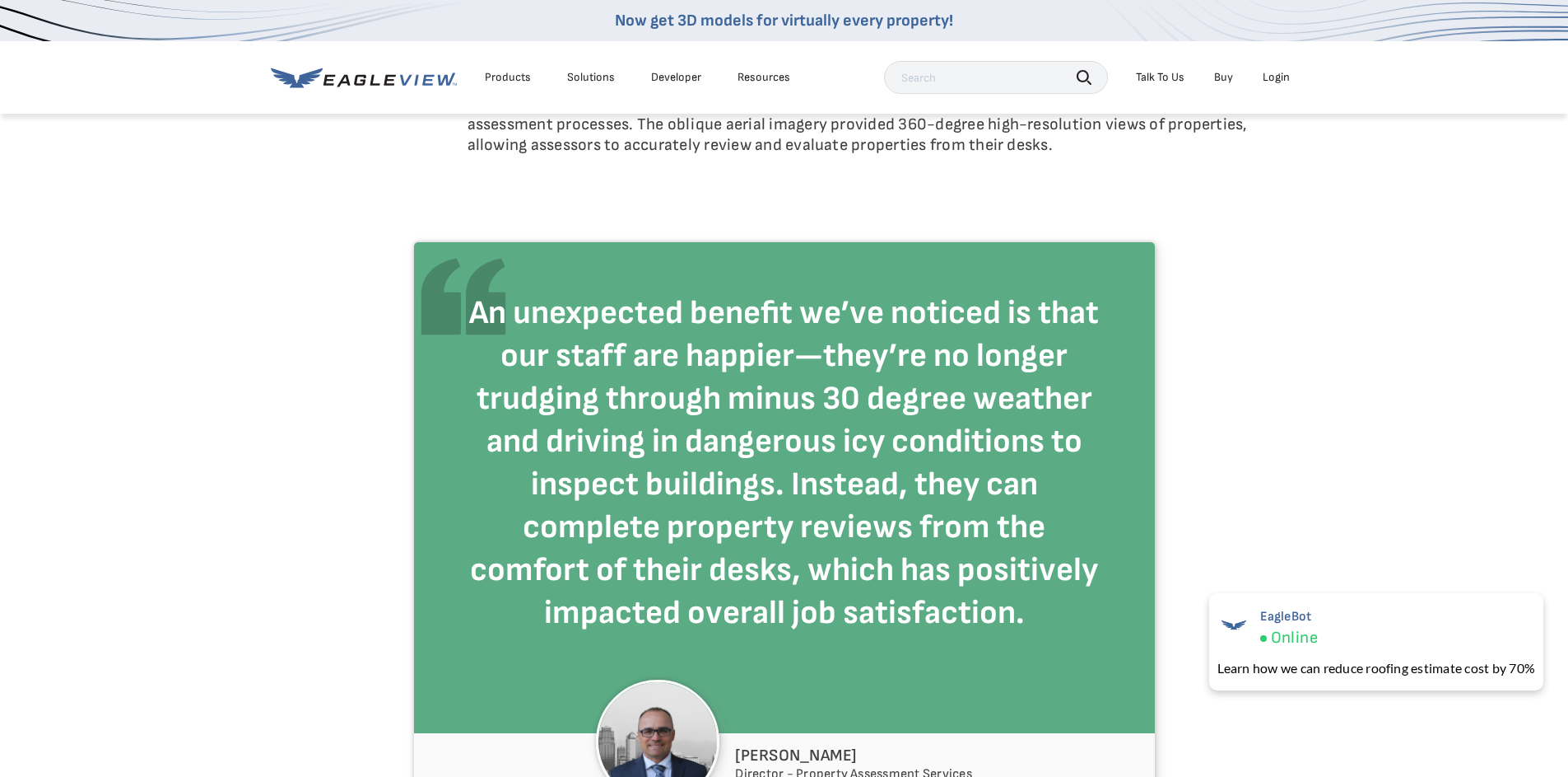
scroll to position [142, 0]
